Goal: Information Seeking & Learning: Learn about a topic

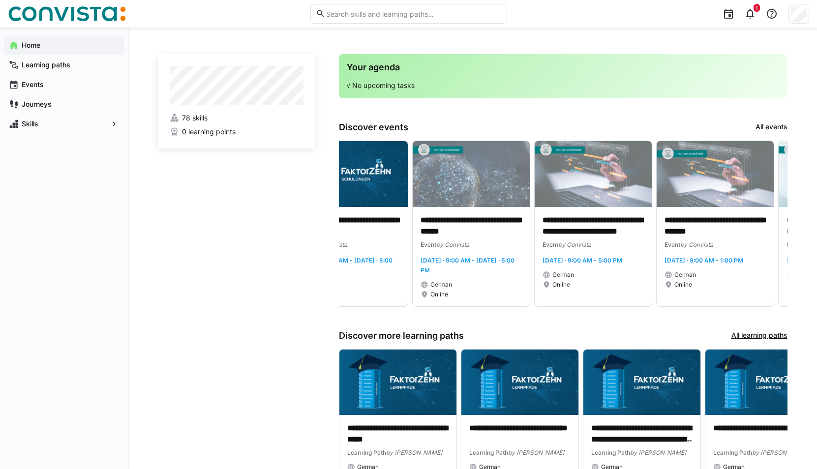
click at [387, 23] on eds-input at bounding box center [409, 14] width 197 height 20
type input "ips"
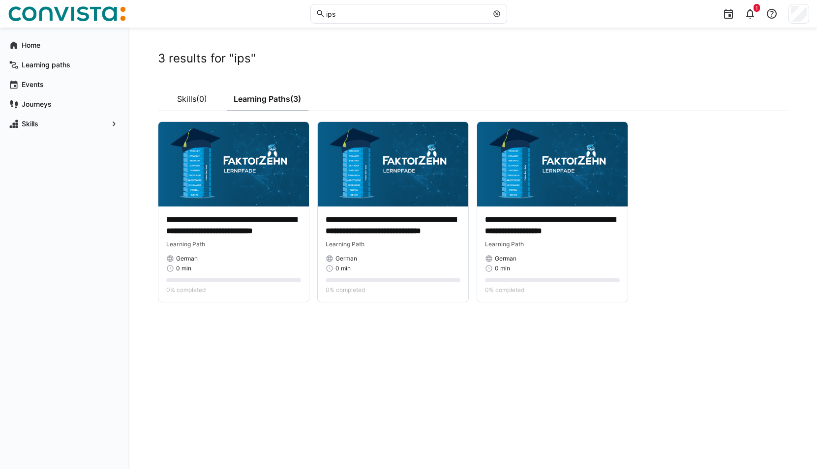
click at [664, 335] on div "**********" at bounding box center [473, 248] width 630 height 395
click at [42, 47] on span "Home" at bounding box center [69, 45] width 99 height 10
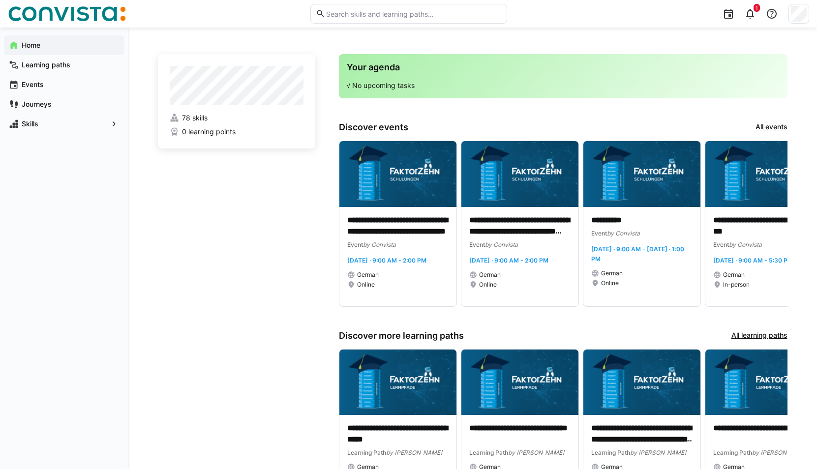
click at [779, 122] on app-home-right "**********" at bounding box center [563, 289] width 449 height 470
click at [779, 125] on link "All events" at bounding box center [772, 127] width 32 height 11
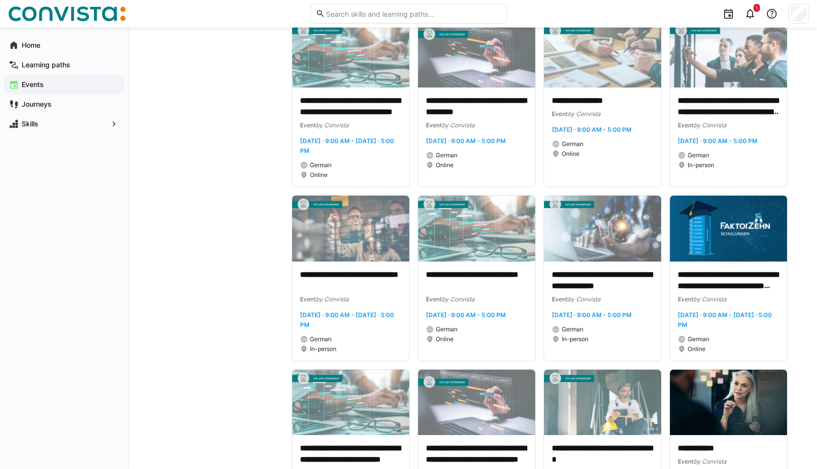
scroll to position [2706, 0]
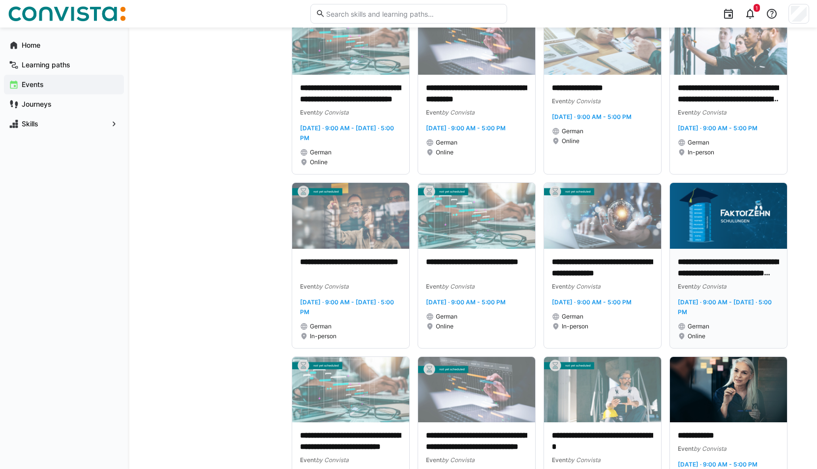
click at [704, 280] on p "**********" at bounding box center [728, 268] width 101 height 23
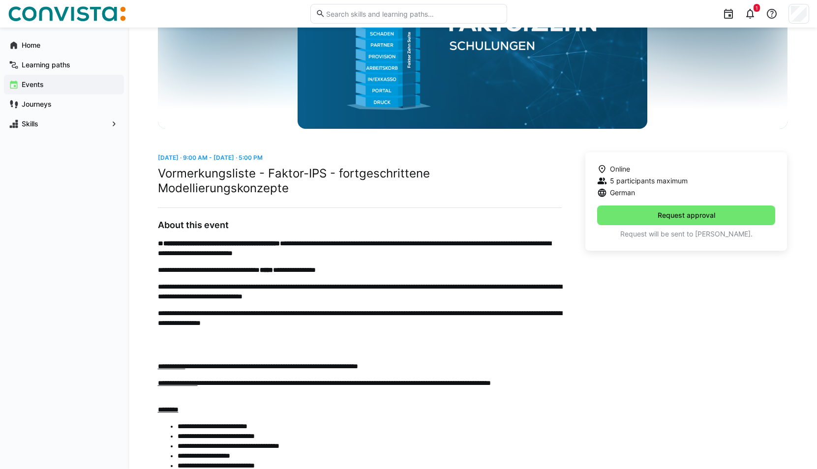
scroll to position [197, 0]
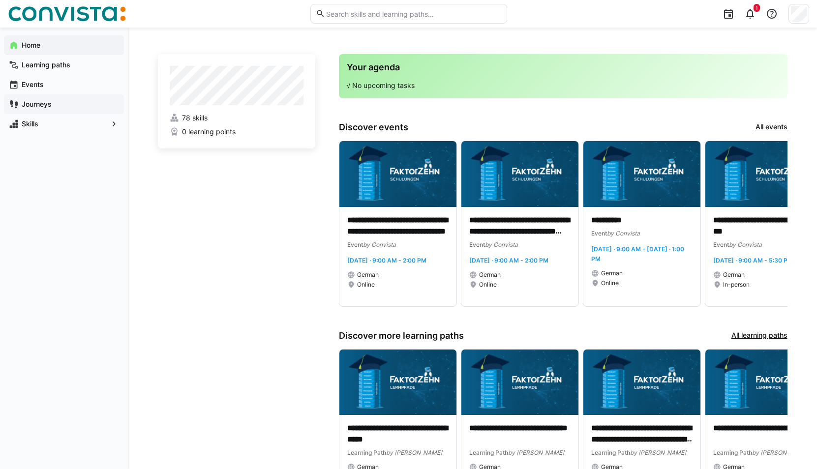
click at [0, 0] on app-navigation-label "Journeys" at bounding box center [0, 0] width 0 height 0
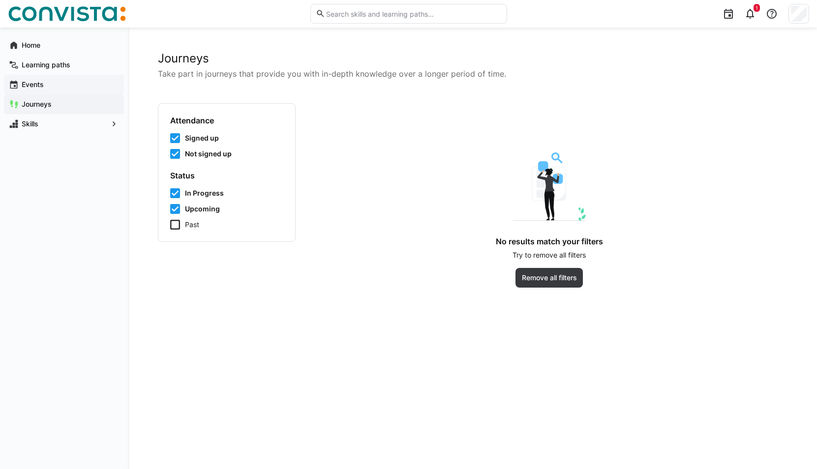
click at [47, 87] on span "Events" at bounding box center [69, 85] width 99 height 10
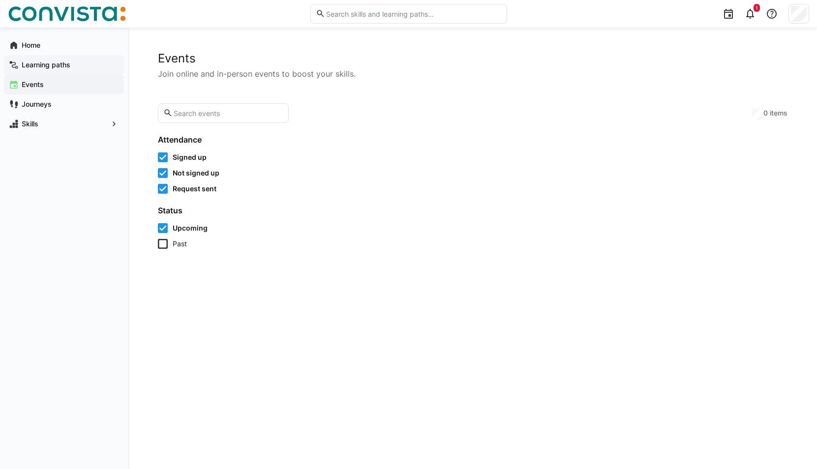
click at [0, 0] on app-navigation-label "Learning paths" at bounding box center [0, 0] width 0 height 0
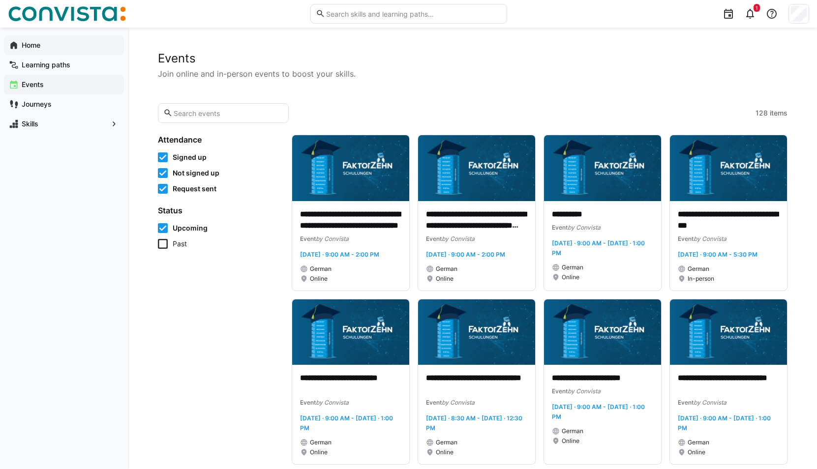
click at [60, 48] on span "Home" at bounding box center [69, 45] width 99 height 10
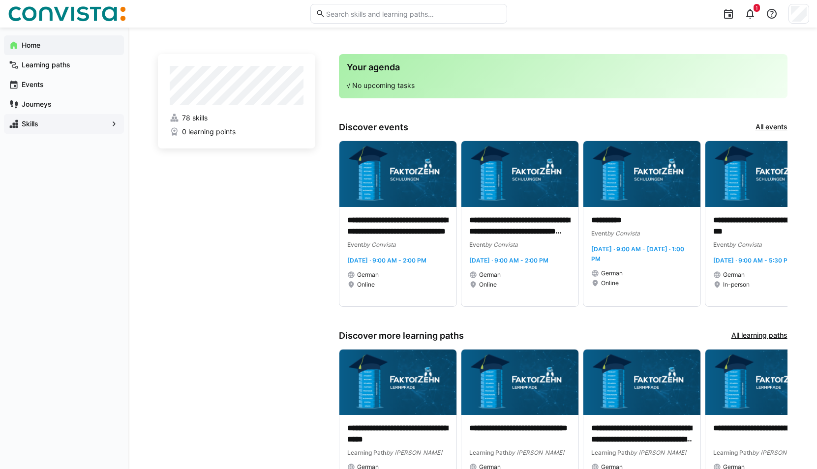
click at [48, 119] on span "Skills" at bounding box center [64, 124] width 88 height 10
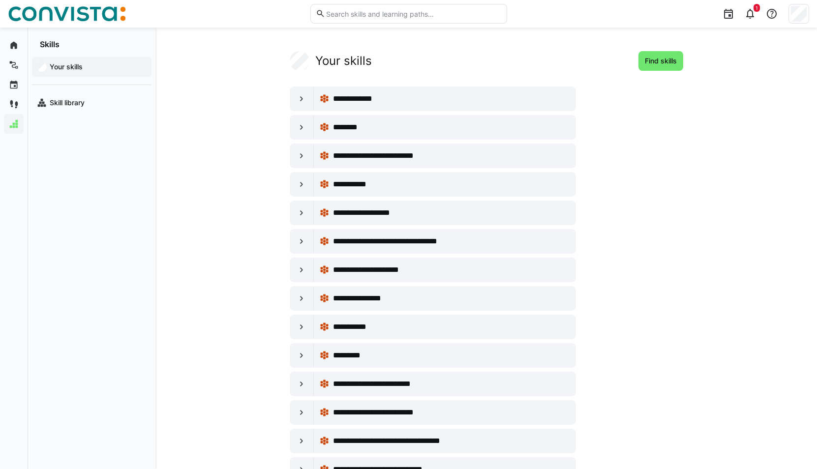
click at [113, 70] on span "Your skills" at bounding box center [97, 67] width 98 height 10
click at [11, 42] on eds-icon at bounding box center [14, 45] width 10 height 10
